Goal: Task Accomplishment & Management: Use online tool/utility

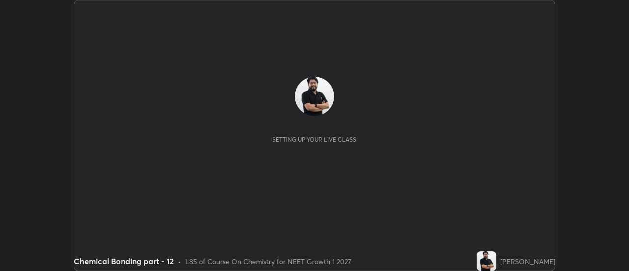
scroll to position [271, 629]
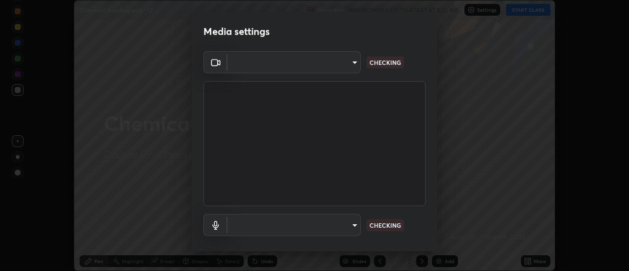
type input "f4ea8680b79eb92e15555447595460d1008e84c9b25948f1cd1a12945e44a0fe"
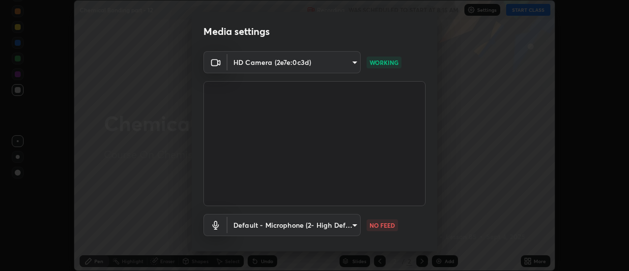
click at [289, 225] on body "Erase all Chemical Bonding part - 12 Recording WAS SCHEDULED TO START AT 8:15 A…" at bounding box center [314, 135] width 629 height 271
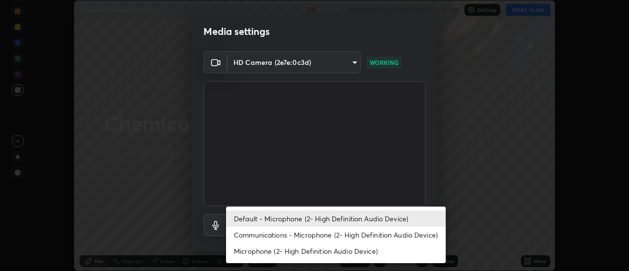
click at [278, 237] on li "Communications - Microphone (2- High Definition Audio Device)" at bounding box center [336, 235] width 220 height 16
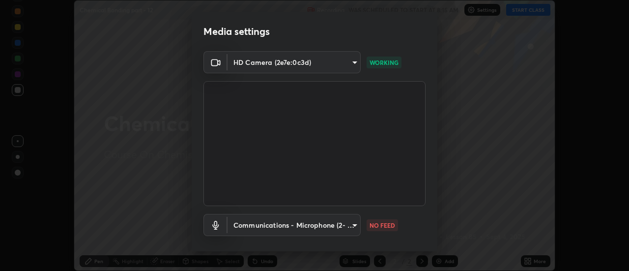
click at [286, 218] on body "Erase all Chemical Bonding part - 12 Recording WAS SCHEDULED TO START AT 8:15 A…" at bounding box center [314, 135] width 629 height 271
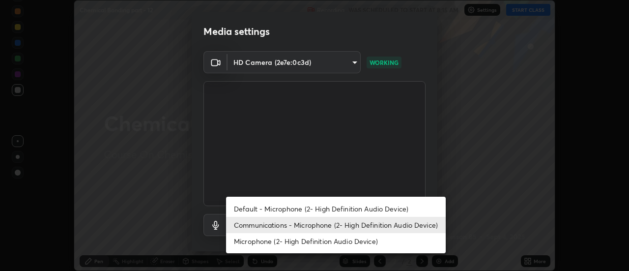
click at [275, 209] on li "Default - Microphone (2- High Definition Audio Device)" at bounding box center [336, 209] width 220 height 16
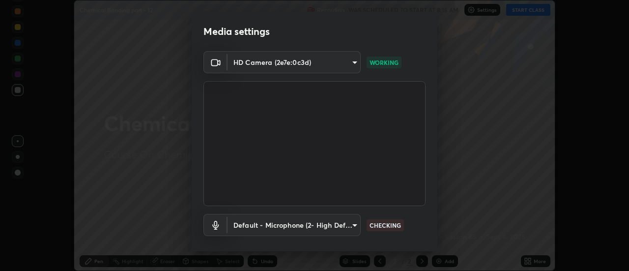
type input "default"
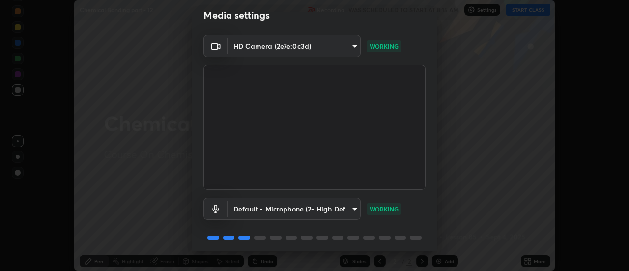
scroll to position [52, 0]
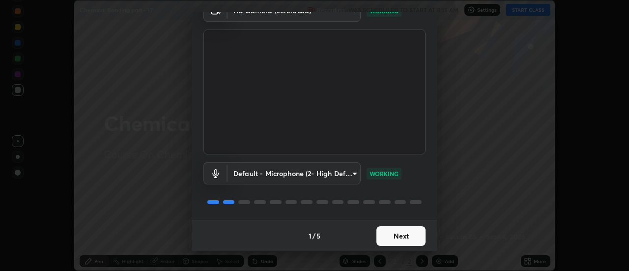
click at [396, 239] on button "Next" at bounding box center [400, 236] width 49 height 20
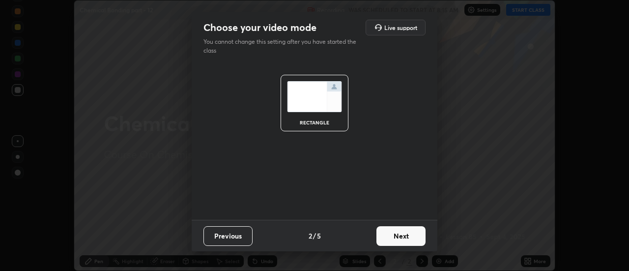
scroll to position [0, 0]
click at [396, 234] on button "Next" at bounding box center [400, 236] width 49 height 20
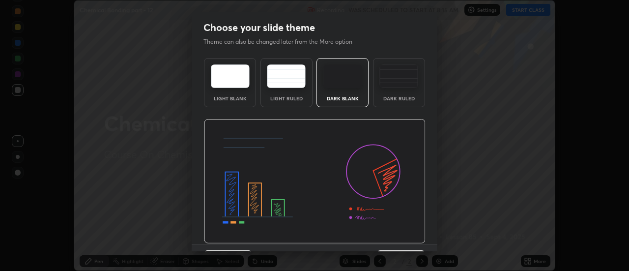
scroll to position [24, 0]
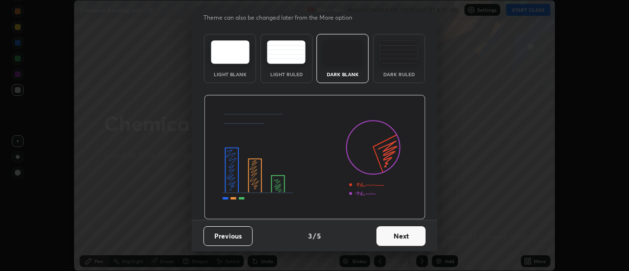
click at [402, 238] on button "Next" at bounding box center [400, 236] width 49 height 20
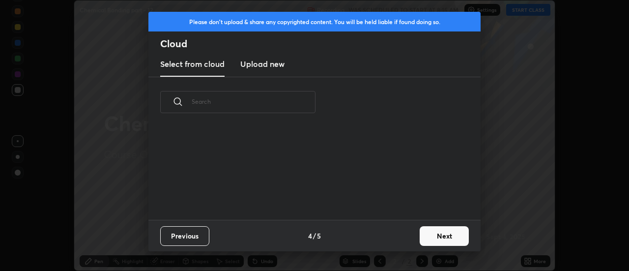
click at [448, 236] on button "Next" at bounding box center [444, 236] width 49 height 20
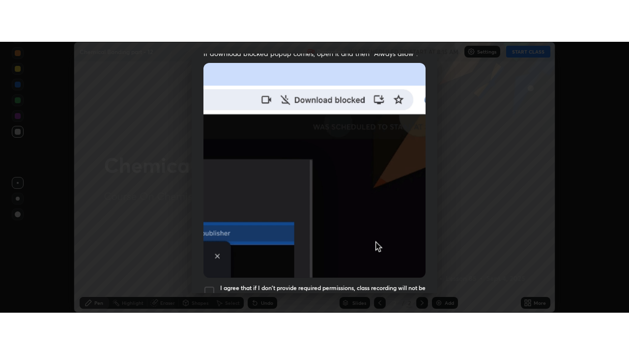
scroll to position [252, 0]
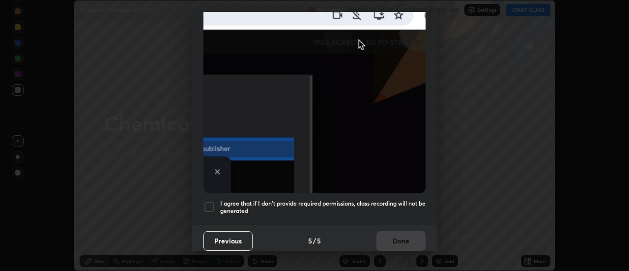
click at [211, 202] on div at bounding box center [209, 207] width 12 height 12
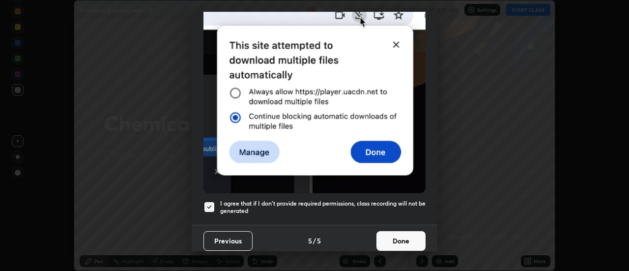
click at [407, 240] on button "Done" at bounding box center [400, 241] width 49 height 20
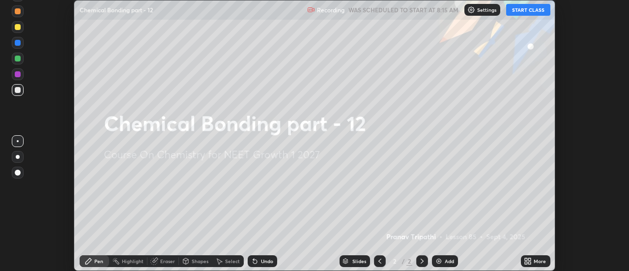
click at [528, 261] on icon at bounding box center [528, 261] width 8 height 8
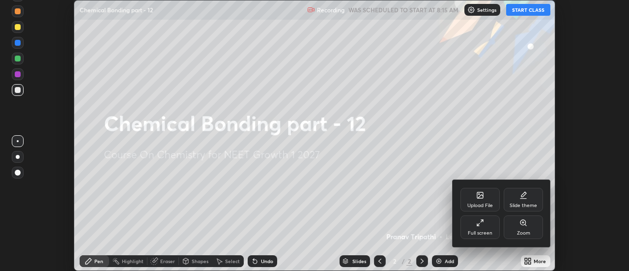
click at [489, 229] on div "Full screen" at bounding box center [480, 227] width 39 height 24
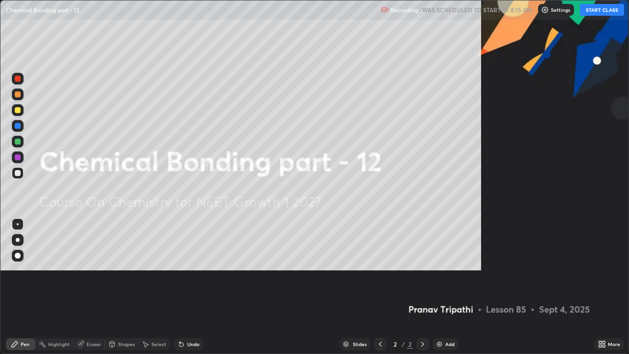
scroll to position [354, 629]
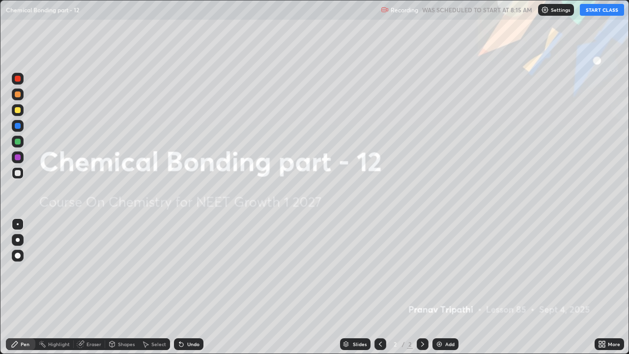
click at [595, 14] on button "START CLASS" at bounding box center [602, 10] width 44 height 12
click at [435, 270] on img at bounding box center [439, 344] width 8 height 8
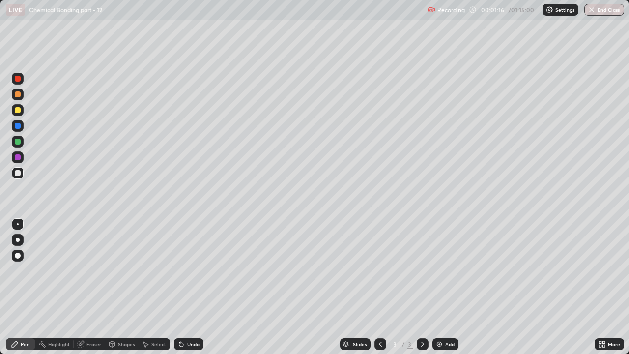
click at [20, 113] on div at bounding box center [18, 110] width 12 height 12
click at [18, 80] on div at bounding box center [18, 79] width 6 height 6
click at [17, 143] on div at bounding box center [18, 142] width 6 height 6
click at [20, 77] on div at bounding box center [18, 79] width 6 height 6
click at [22, 158] on div at bounding box center [18, 157] width 12 height 12
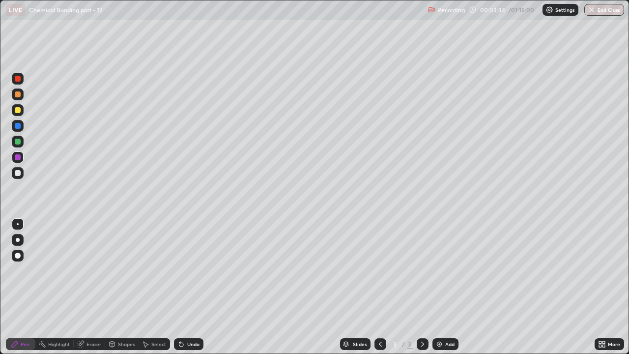
click at [19, 142] on div at bounding box center [18, 142] width 6 height 6
click at [20, 126] on div at bounding box center [18, 126] width 6 height 6
click at [92, 270] on div "Eraser" at bounding box center [93, 344] width 15 height 5
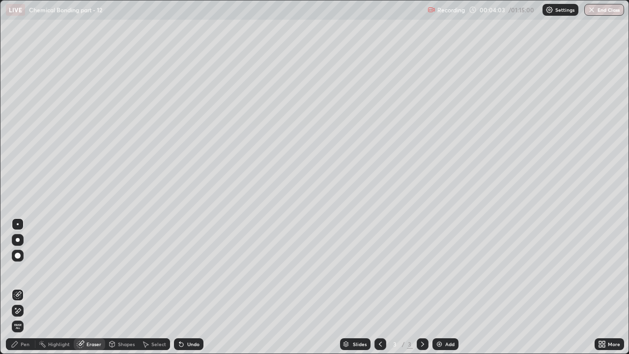
click at [21, 270] on div "Pen" at bounding box center [20, 344] width 29 height 12
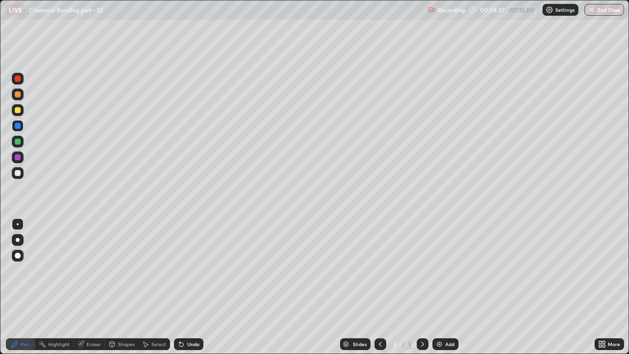
click at [18, 141] on div at bounding box center [18, 142] width 6 height 6
click at [440, 270] on img at bounding box center [439, 344] width 8 height 8
click at [19, 158] on div at bounding box center [18, 157] width 6 height 6
click at [22, 140] on div at bounding box center [18, 142] width 12 height 12
click at [97, 270] on div "Eraser" at bounding box center [93, 344] width 15 height 5
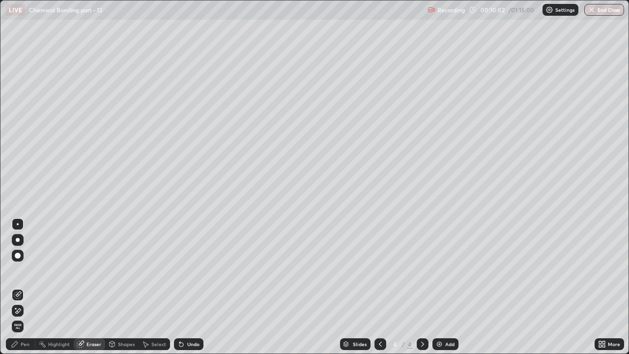
click at [28, 270] on div "Pen" at bounding box center [25, 344] width 9 height 5
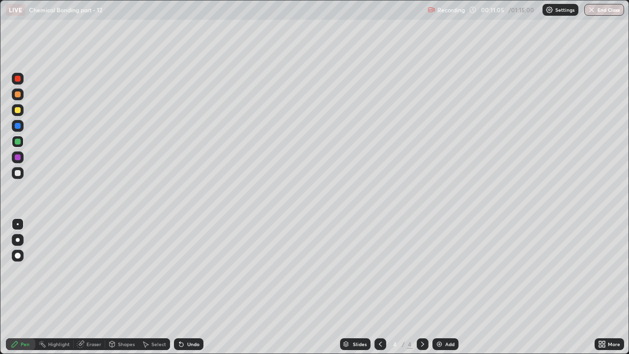
click at [88, 270] on div "Eraser" at bounding box center [93, 344] width 15 height 5
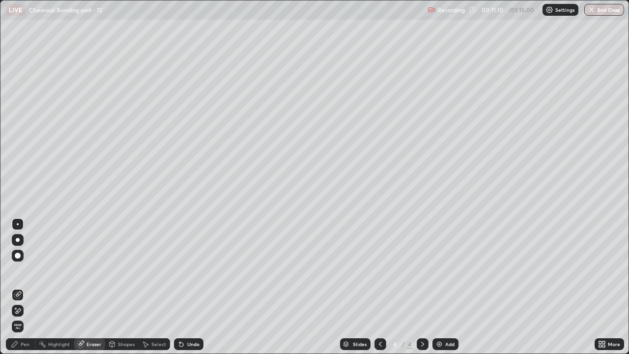
click at [26, 270] on div "Pen" at bounding box center [25, 344] width 9 height 5
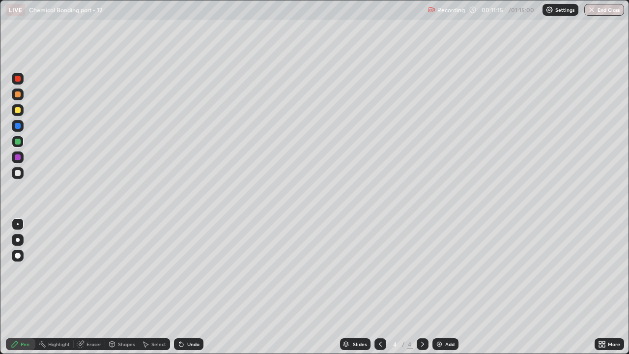
click at [379, 270] on icon at bounding box center [380, 344] width 8 height 8
click at [420, 270] on icon at bounding box center [423, 344] width 8 height 8
click at [422, 270] on icon at bounding box center [423, 344] width 8 height 8
click at [443, 270] on div "Add" at bounding box center [445, 344] width 26 height 12
click at [18, 173] on div at bounding box center [18, 173] width 6 height 6
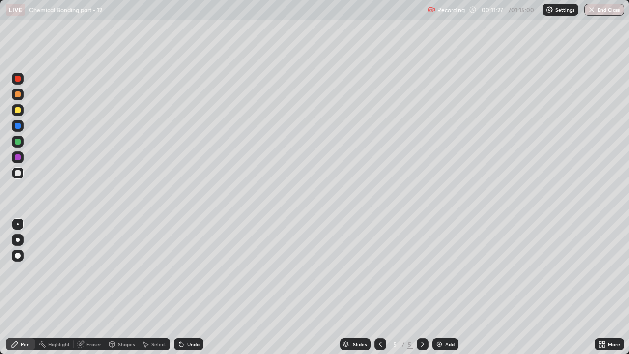
click at [20, 141] on div at bounding box center [18, 142] width 6 height 6
click at [89, 270] on div "Eraser" at bounding box center [89, 344] width 31 height 12
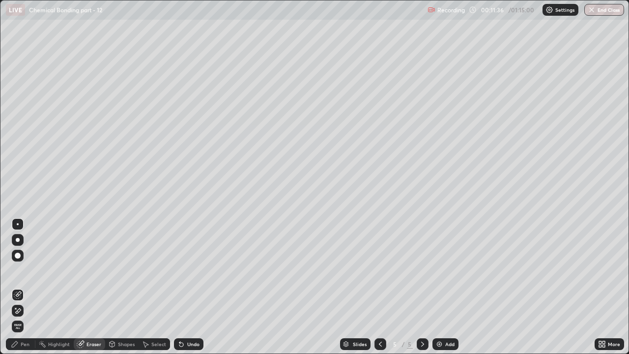
click at [26, 270] on div "Pen" at bounding box center [20, 344] width 29 height 12
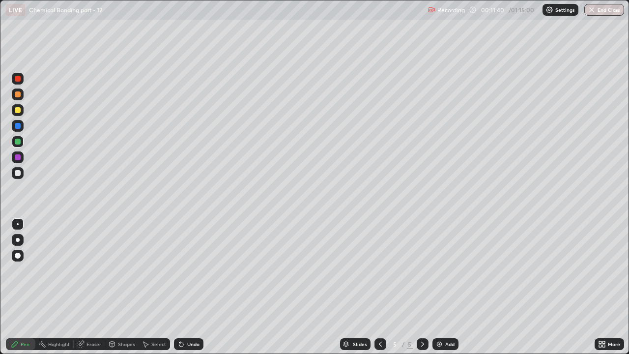
click at [91, 270] on div "Eraser" at bounding box center [93, 344] width 15 height 5
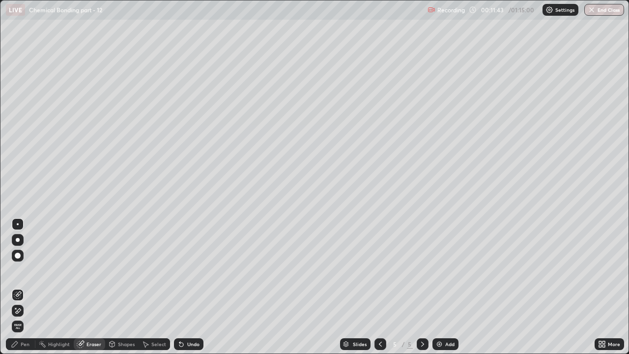
click at [26, 270] on div "Pen" at bounding box center [20, 344] width 29 height 12
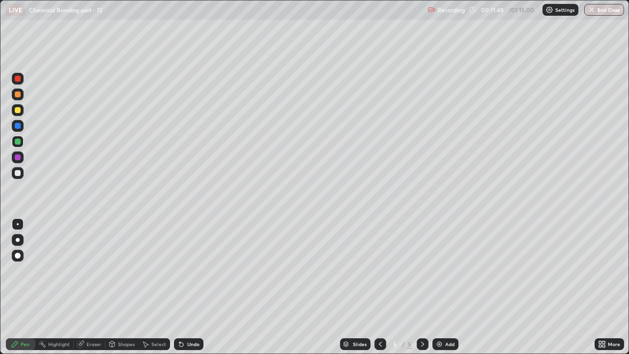
click at [20, 174] on div at bounding box center [18, 173] width 6 height 6
click at [25, 270] on div "Pen" at bounding box center [25, 344] width 9 height 5
click at [19, 143] on div at bounding box center [18, 142] width 6 height 6
click at [379, 270] on icon at bounding box center [380, 344] width 8 height 8
click at [381, 270] on icon at bounding box center [380, 344] width 8 height 8
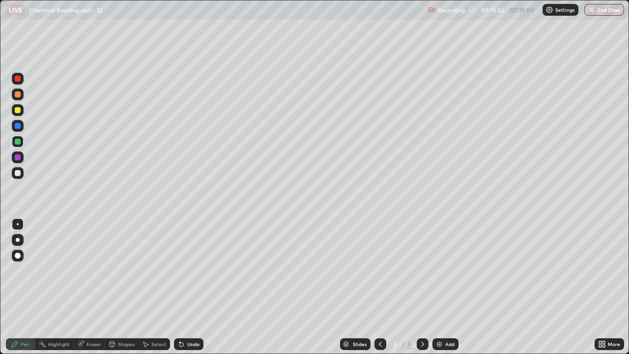
click at [422, 270] on icon at bounding box center [423, 344] width 8 height 8
click at [442, 270] on img at bounding box center [439, 344] width 8 height 8
click at [20, 174] on div at bounding box center [18, 173] width 6 height 6
click at [90, 270] on div "Eraser" at bounding box center [89, 344] width 31 height 12
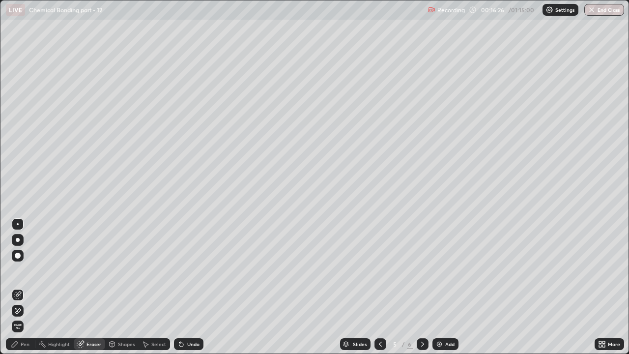
click at [27, 270] on div "Pen" at bounding box center [20, 344] width 29 height 12
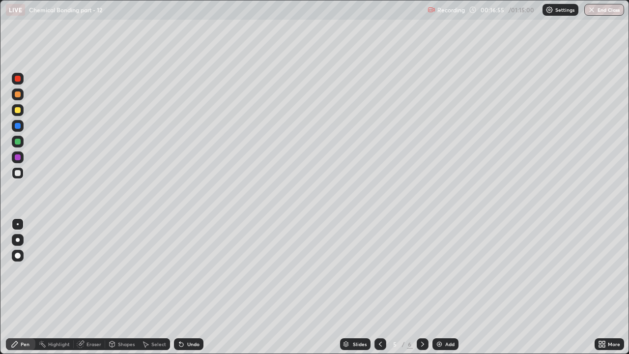
click at [19, 158] on div at bounding box center [18, 157] width 6 height 6
click at [17, 110] on div at bounding box center [18, 110] width 6 height 6
click at [446, 270] on div "Add" at bounding box center [449, 344] width 9 height 5
click at [21, 138] on div at bounding box center [18, 142] width 12 height 12
click at [379, 270] on icon at bounding box center [380, 344] width 8 height 8
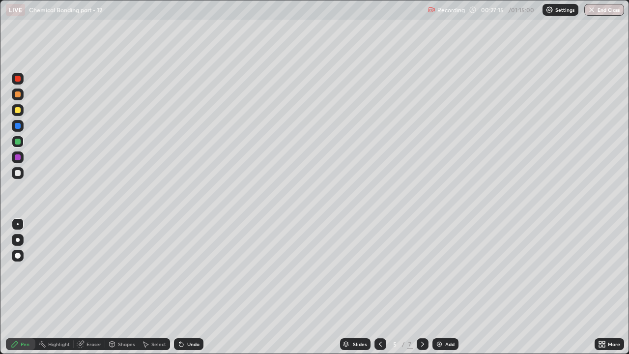
click at [379, 270] on icon at bounding box center [380, 344] width 8 height 8
click at [422, 270] on icon at bounding box center [423, 344] width 8 height 8
click at [445, 270] on div "Add" at bounding box center [449, 344] width 9 height 5
click at [18, 174] on div at bounding box center [18, 173] width 6 height 6
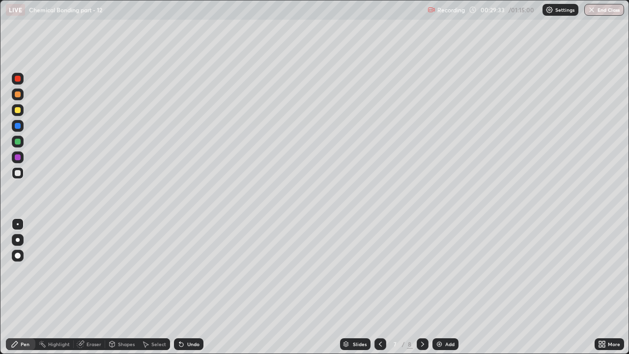
click at [441, 270] on img at bounding box center [439, 344] width 8 height 8
click at [22, 108] on div at bounding box center [18, 110] width 12 height 12
click at [379, 270] on icon at bounding box center [380, 344] width 3 height 5
click at [421, 270] on icon at bounding box center [423, 344] width 8 height 8
click at [379, 270] on icon at bounding box center [380, 344] width 8 height 8
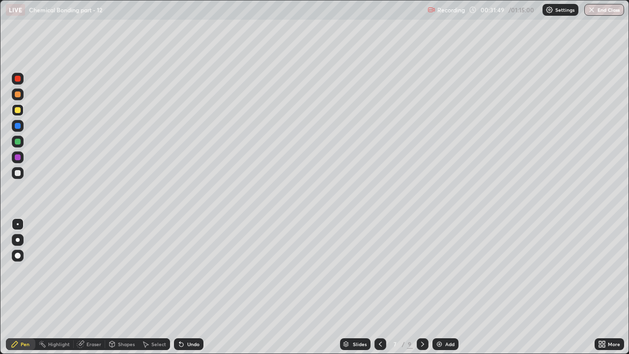
click at [422, 270] on icon at bounding box center [423, 344] width 8 height 8
click at [382, 270] on div at bounding box center [381, 344] width 12 height 12
click at [417, 270] on div at bounding box center [423, 344] width 12 height 12
click at [379, 270] on icon at bounding box center [380, 344] width 8 height 8
click at [420, 270] on div at bounding box center [423, 344] width 12 height 12
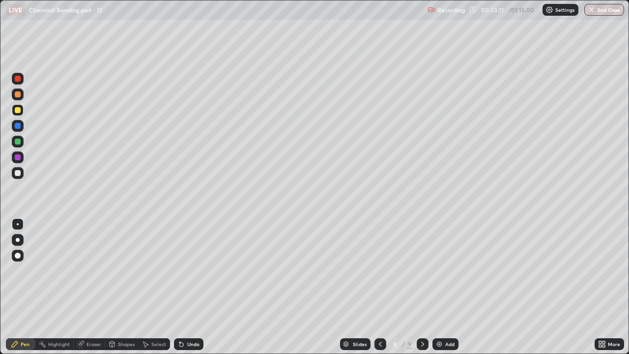
click at [379, 270] on icon at bounding box center [380, 344] width 8 height 8
click at [383, 270] on div at bounding box center [381, 344] width 12 height 12
click at [384, 270] on div at bounding box center [381, 344] width 12 height 12
click at [379, 270] on icon at bounding box center [380, 344] width 8 height 8
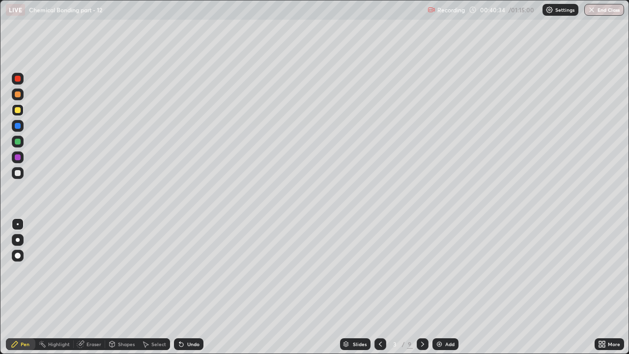
click at [422, 270] on icon at bounding box center [423, 344] width 8 height 8
click at [426, 270] on div at bounding box center [423, 344] width 12 height 12
click at [422, 270] on icon at bounding box center [422, 344] width 3 height 5
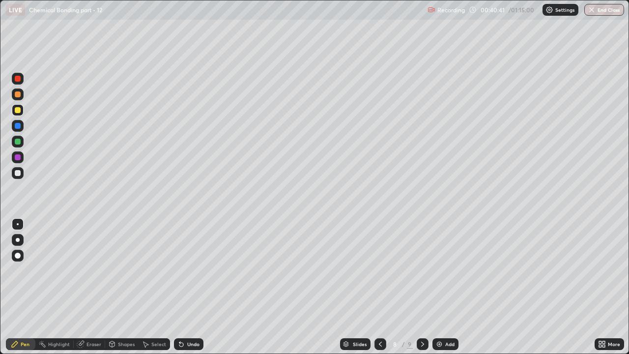
click at [379, 270] on icon at bounding box center [380, 344] width 8 height 8
click at [380, 270] on icon at bounding box center [380, 344] width 8 height 8
click at [379, 270] on icon at bounding box center [380, 344] width 8 height 8
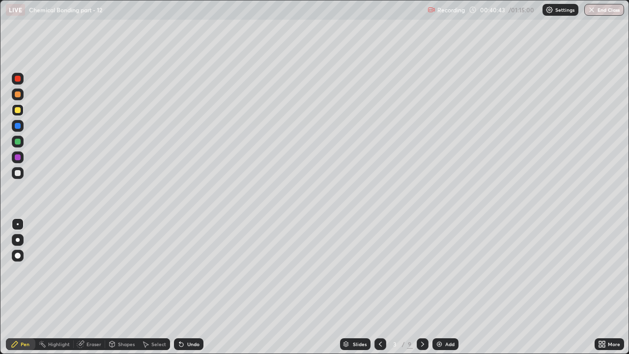
click at [379, 270] on icon at bounding box center [380, 344] width 8 height 8
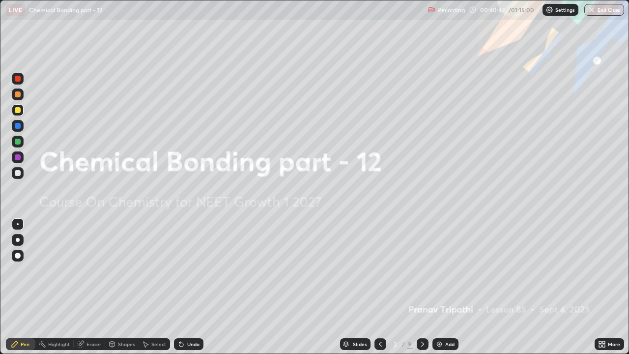
click at [423, 270] on icon at bounding box center [423, 344] width 8 height 8
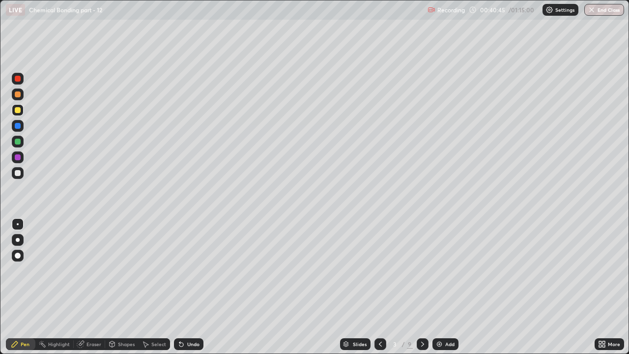
click at [422, 270] on icon at bounding box center [423, 344] width 8 height 8
click at [423, 270] on icon at bounding box center [422, 344] width 3 height 5
click at [422, 270] on icon at bounding box center [423, 344] width 8 height 8
click at [423, 270] on icon at bounding box center [423, 344] width 8 height 8
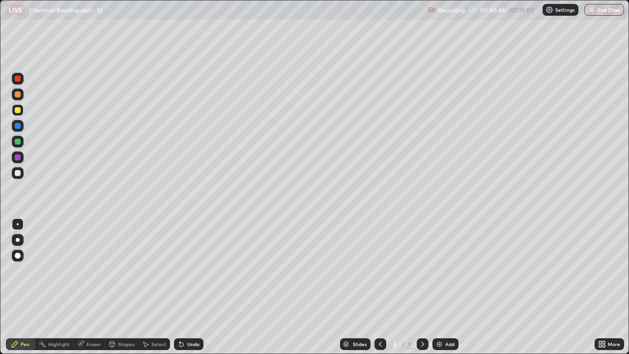
click at [422, 270] on icon at bounding box center [422, 344] width 3 height 5
click at [20, 92] on div at bounding box center [18, 94] width 6 height 6
click at [20, 173] on div at bounding box center [18, 173] width 6 height 6
click at [92, 270] on div "Eraser" at bounding box center [93, 344] width 15 height 5
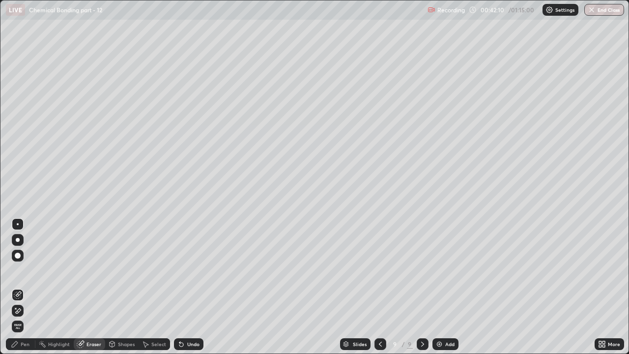
click at [29, 270] on div "Pen" at bounding box center [25, 344] width 9 height 5
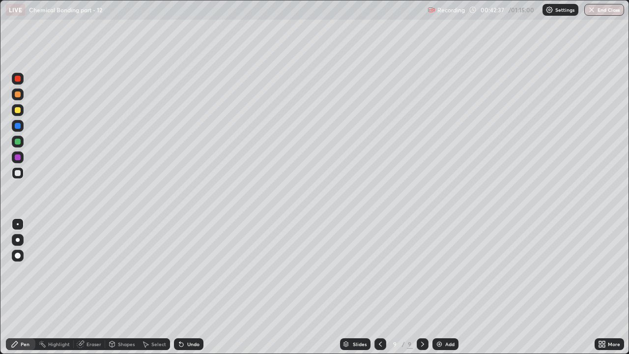
click at [16, 155] on div at bounding box center [18, 157] width 6 height 6
click at [17, 111] on div at bounding box center [18, 110] width 6 height 6
click at [16, 143] on div at bounding box center [18, 142] width 6 height 6
click at [94, 270] on div "Eraser" at bounding box center [93, 344] width 15 height 5
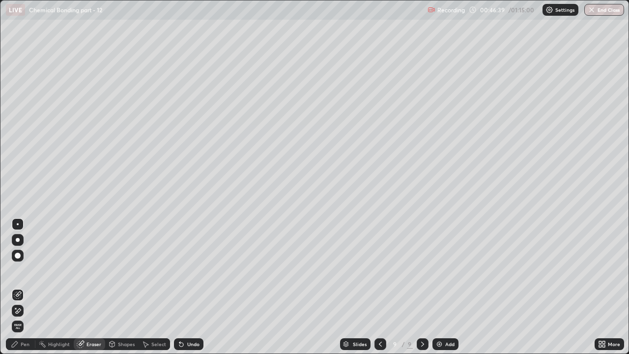
click at [24, 270] on div "Pen" at bounding box center [25, 344] width 9 height 5
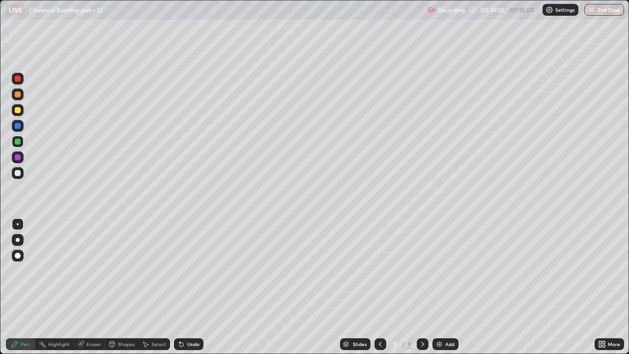
click at [421, 270] on icon at bounding box center [423, 344] width 8 height 8
click at [444, 270] on div "Add" at bounding box center [445, 344] width 26 height 12
click at [379, 270] on icon at bounding box center [379, 344] width 3 height 5
click at [379, 270] on icon at bounding box center [380, 344] width 8 height 8
click at [380, 270] on icon at bounding box center [379, 344] width 3 height 5
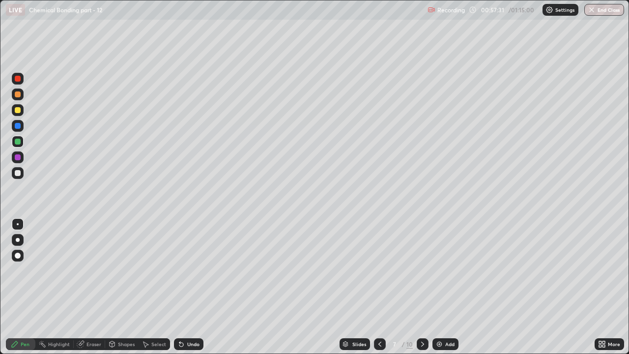
click at [379, 270] on icon at bounding box center [380, 344] width 8 height 8
click at [380, 270] on icon at bounding box center [380, 344] width 8 height 8
click at [19, 111] on div at bounding box center [18, 110] width 6 height 6
click at [17, 94] on div at bounding box center [18, 94] width 6 height 6
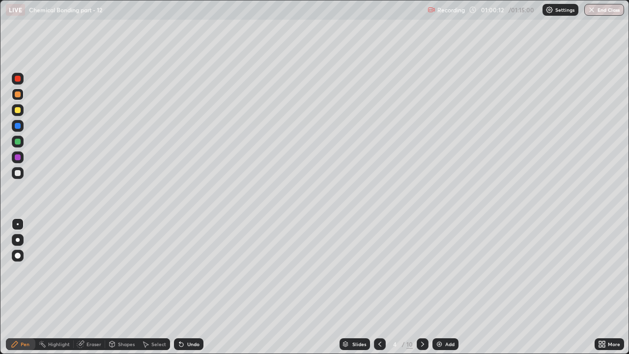
click at [95, 270] on div "Eraser" at bounding box center [93, 344] width 15 height 5
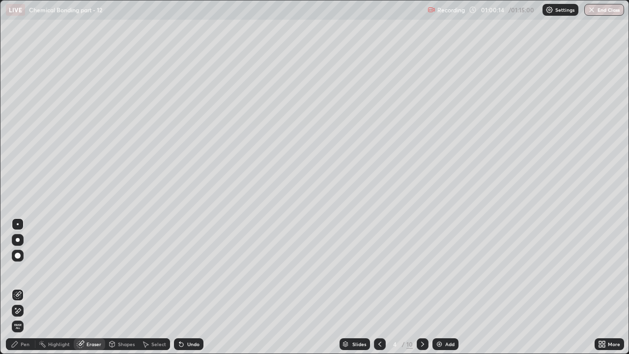
click at [27, 270] on div "Pen" at bounding box center [25, 344] width 9 height 5
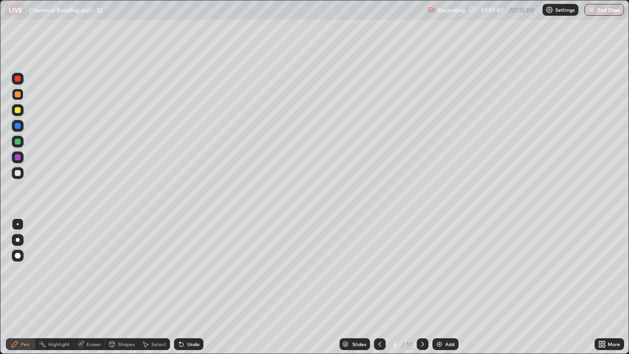
click at [98, 270] on div "Eraser" at bounding box center [93, 344] width 15 height 5
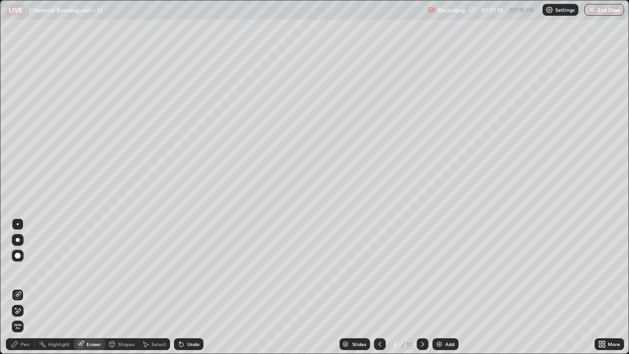
click at [26, 270] on div "Pen" at bounding box center [25, 344] width 9 height 5
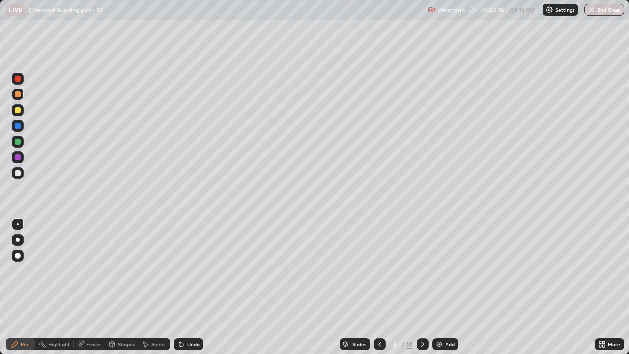
click at [422, 270] on icon at bounding box center [423, 344] width 8 height 8
click at [92, 270] on div "Eraser" at bounding box center [93, 344] width 15 height 5
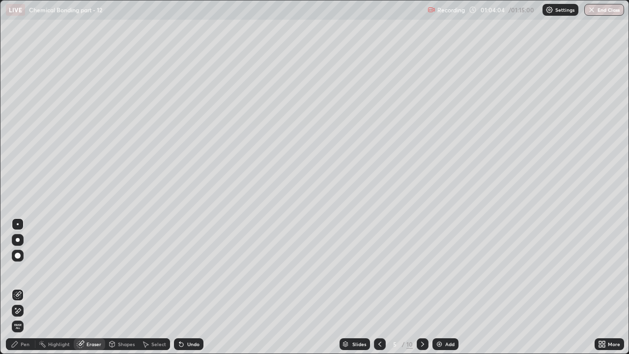
click at [25, 270] on div "Pen" at bounding box center [25, 344] width 9 height 5
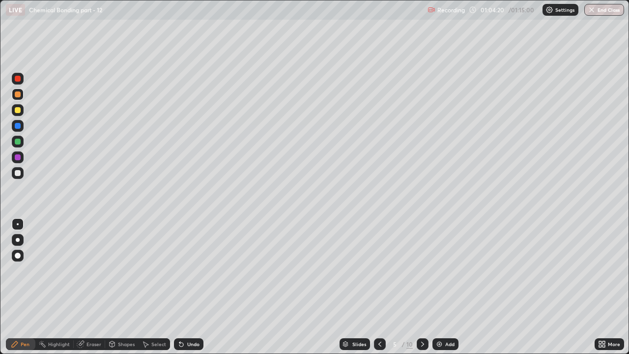
click at [21, 173] on div at bounding box center [18, 173] width 12 height 12
click at [88, 270] on div "Eraser" at bounding box center [93, 344] width 15 height 5
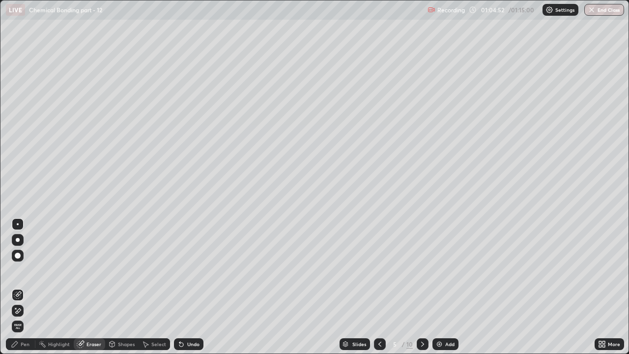
click at [24, 270] on div "Pen" at bounding box center [25, 344] width 9 height 5
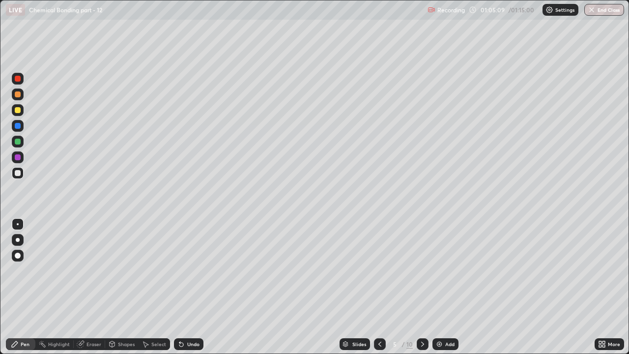
click at [19, 143] on div at bounding box center [18, 142] width 6 height 6
click at [18, 79] on div at bounding box center [18, 79] width 6 height 6
click at [89, 270] on div "Eraser" at bounding box center [93, 344] width 15 height 5
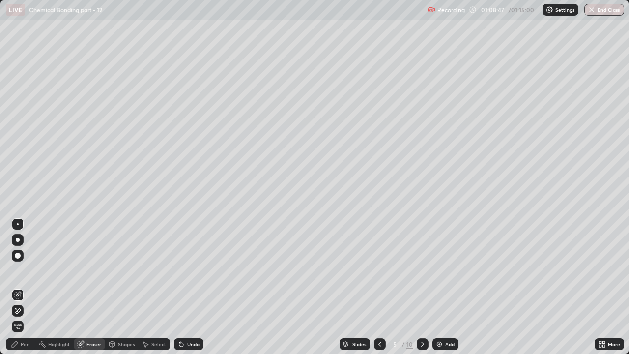
click at [25, 270] on div "Pen" at bounding box center [25, 344] width 9 height 5
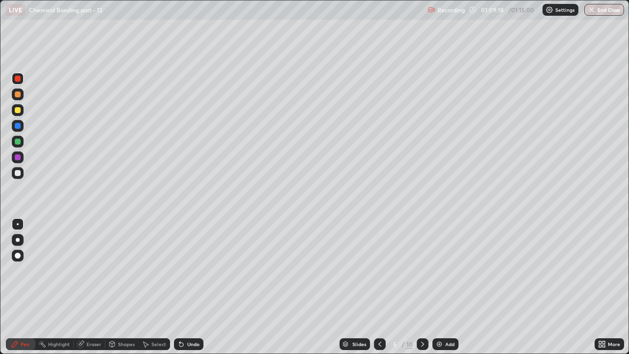
click at [422, 270] on icon at bounding box center [423, 344] width 8 height 8
click at [444, 270] on div "Add" at bounding box center [445, 344] width 26 height 12
click at [18, 173] on div at bounding box center [18, 173] width 6 height 6
click at [93, 270] on div "Eraser" at bounding box center [93, 344] width 15 height 5
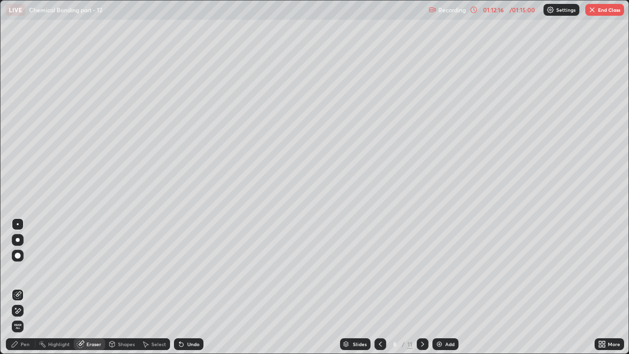
click at [23, 270] on div "Pen" at bounding box center [20, 344] width 29 height 12
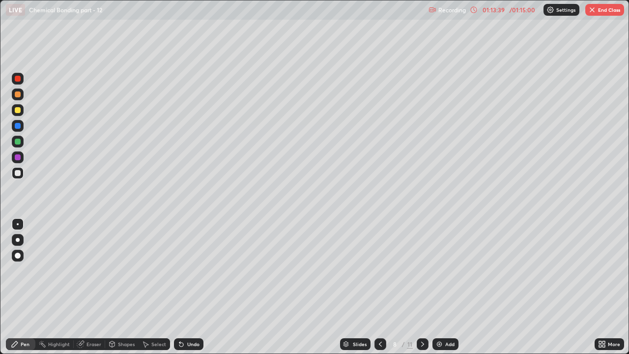
click at [90, 270] on div "Eraser" at bounding box center [93, 344] width 15 height 5
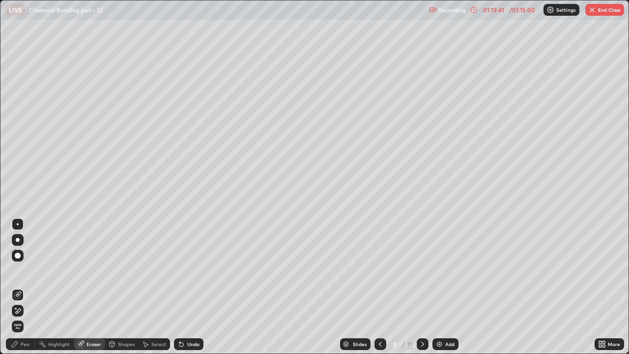
click at [24, 270] on div "Pen" at bounding box center [20, 344] width 29 height 12
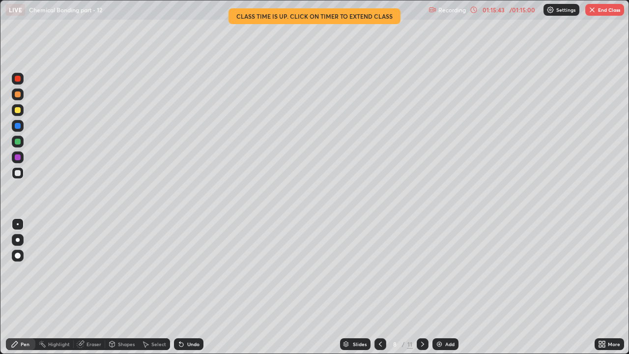
click at [602, 11] on button "End Class" at bounding box center [604, 10] width 39 height 12
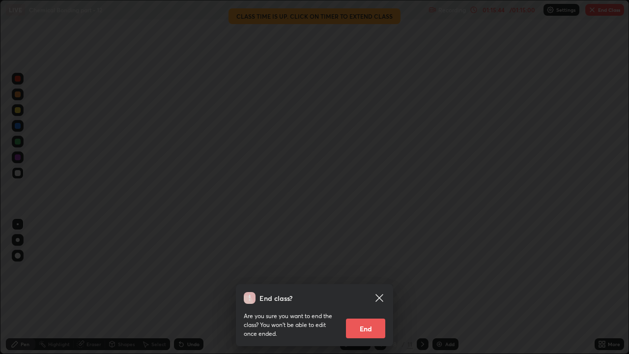
click at [364, 270] on button "End" at bounding box center [365, 328] width 39 height 20
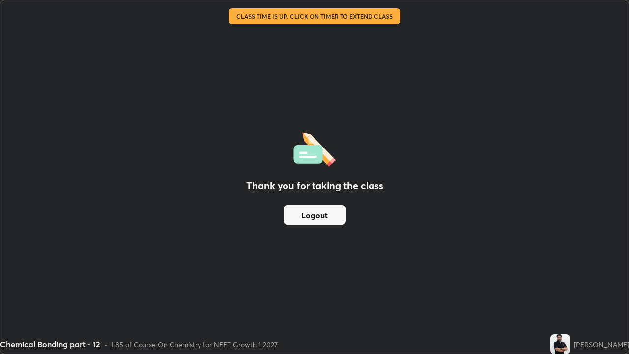
click at [307, 216] on button "Logout" at bounding box center [315, 215] width 62 height 20
